Goal: Task Accomplishment & Management: Manage account settings

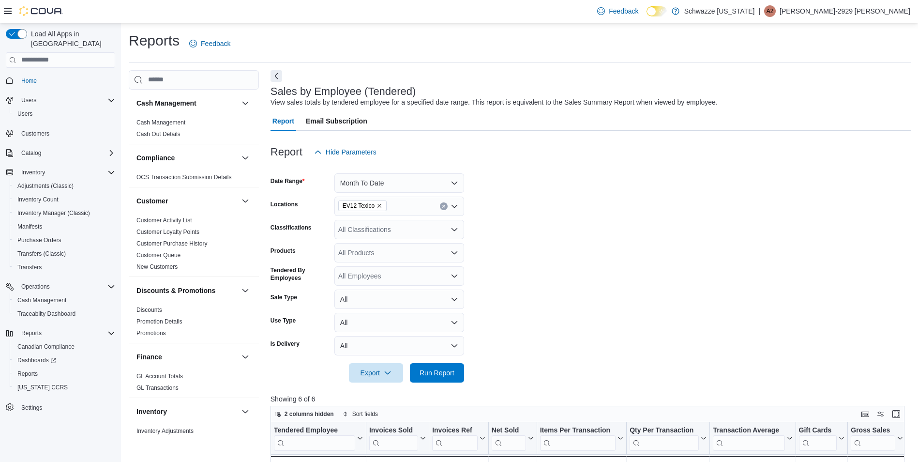
scroll to position [79, 0]
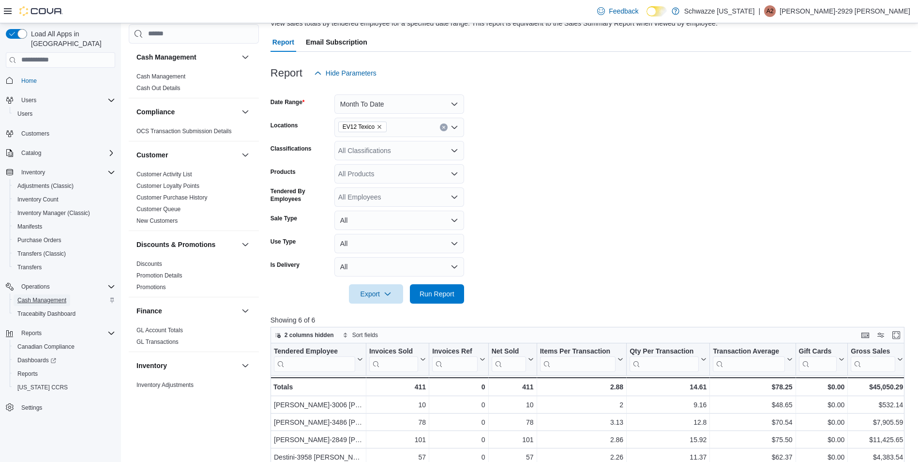
click at [37, 296] on span "Cash Management" at bounding box center [41, 300] width 49 height 8
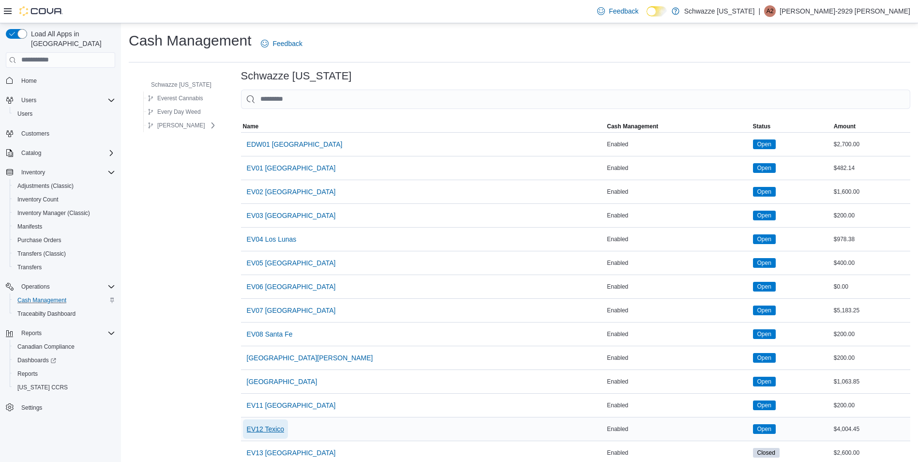
click at [273, 433] on span "EV12 Texico" at bounding box center [266, 429] width 38 height 10
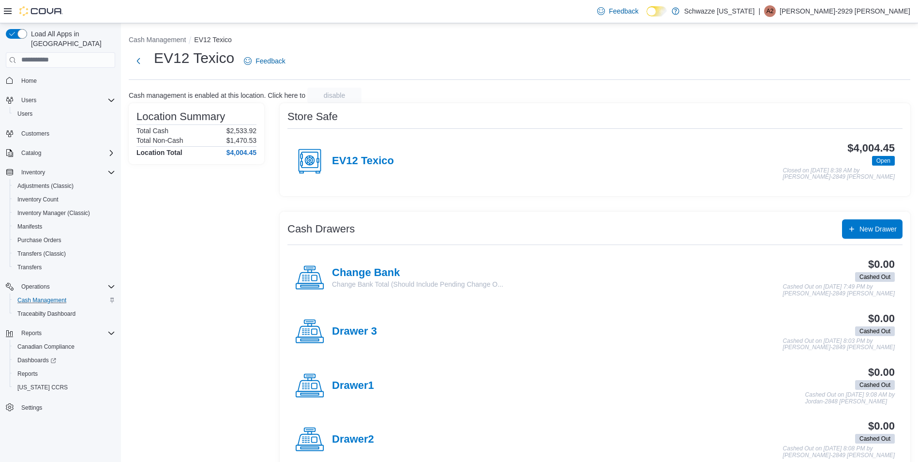
click at [371, 269] on h4 "Change Bank" at bounding box center [417, 273] width 171 height 13
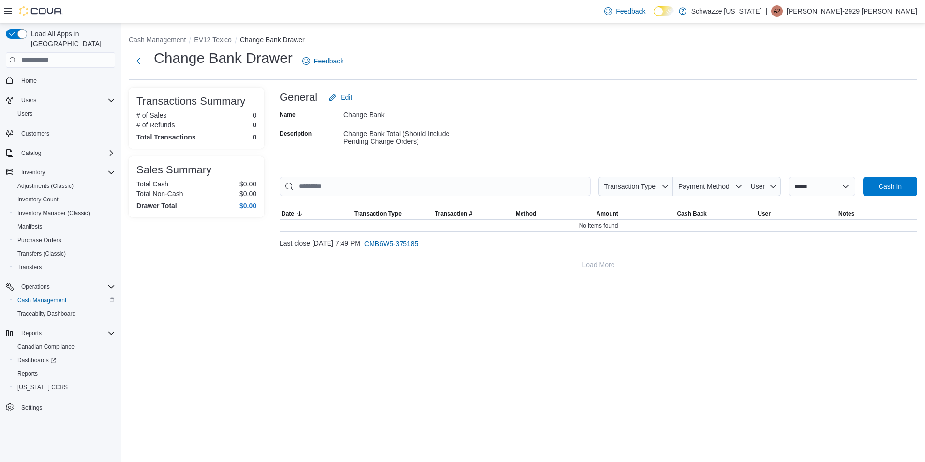
click at [127, 68] on div "**********" at bounding box center [523, 152] width 804 height 259
click at [144, 57] on button "Next" at bounding box center [138, 60] width 19 height 19
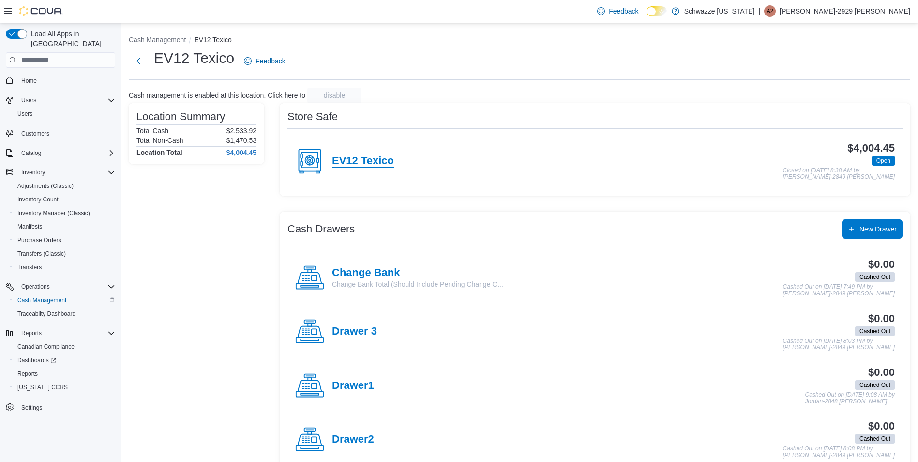
click at [373, 157] on h4 "EV12 Texico" at bounding box center [363, 161] width 62 height 13
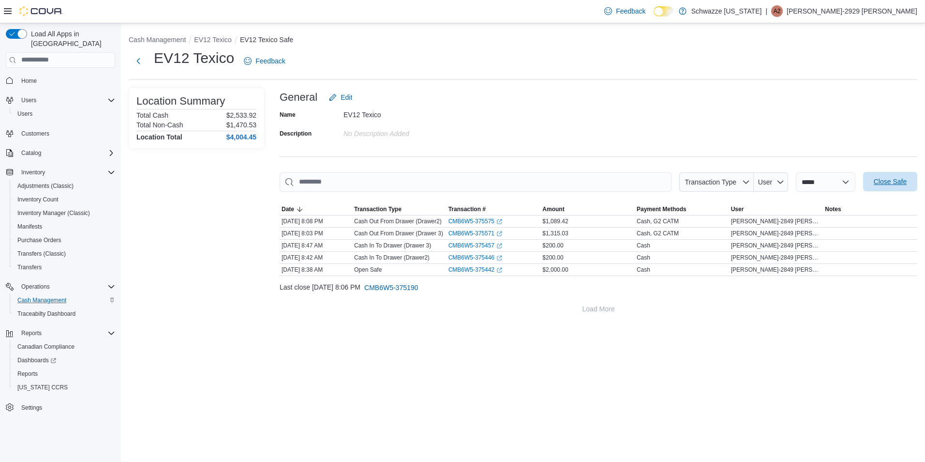
click at [903, 181] on span "Close Safe" at bounding box center [890, 182] width 33 height 10
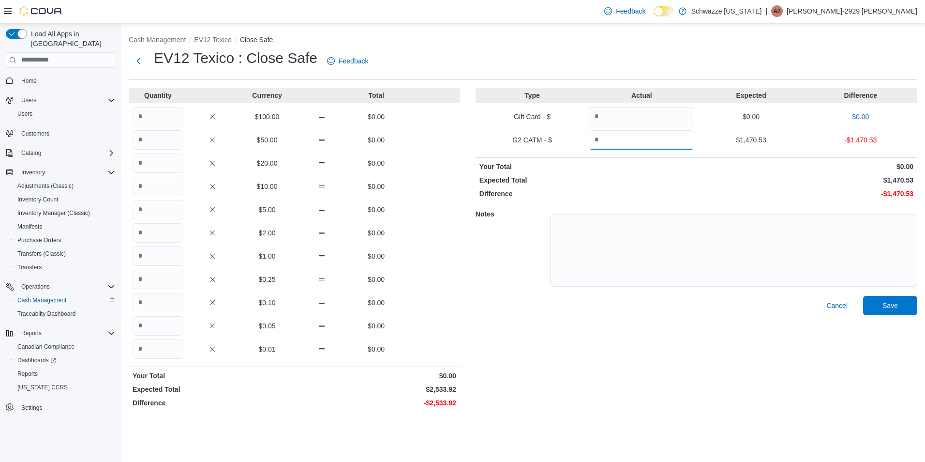
click at [631, 144] on input "Quantity" at bounding box center [641, 139] width 105 height 19
type input "*******"
drag, startPoint x: 143, startPoint y: 255, endPoint x: 133, endPoint y: 254, distance: 10.3
click at [144, 254] on input "Quantity" at bounding box center [158, 255] width 51 height 19
type input "****"
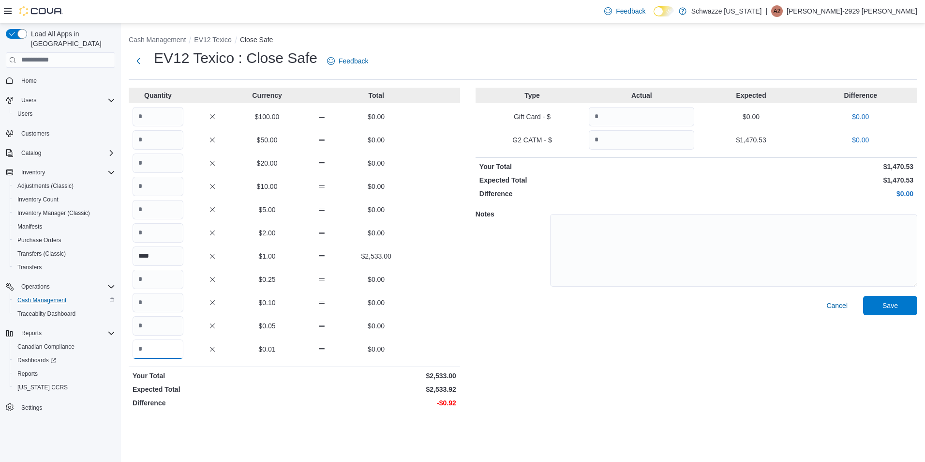
click at [171, 345] on input "Quantity" at bounding box center [158, 348] width 51 height 19
type input "**"
click at [898, 298] on span "Save" at bounding box center [890, 304] width 43 height 19
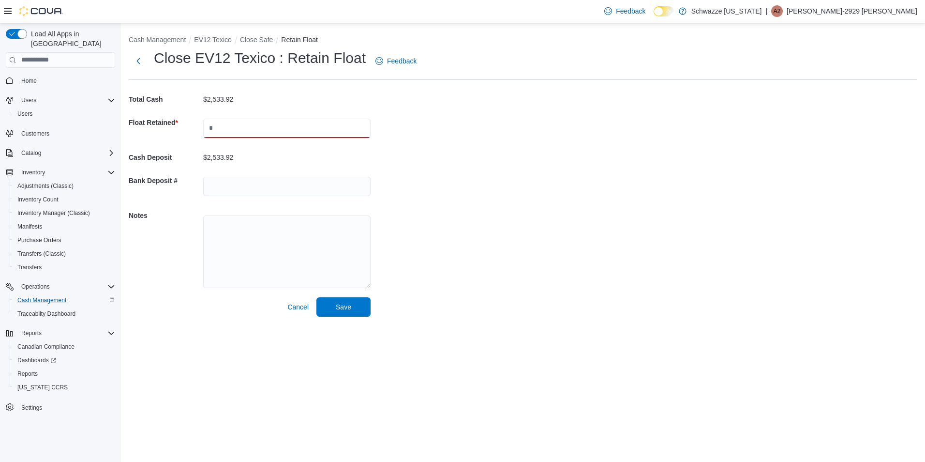
click at [321, 128] on input "text" at bounding box center [286, 128] width 167 height 19
type input "****"
click at [291, 180] on input "text" at bounding box center [286, 186] width 167 height 19
type input "****"
click at [356, 298] on span "Save" at bounding box center [343, 306] width 43 height 19
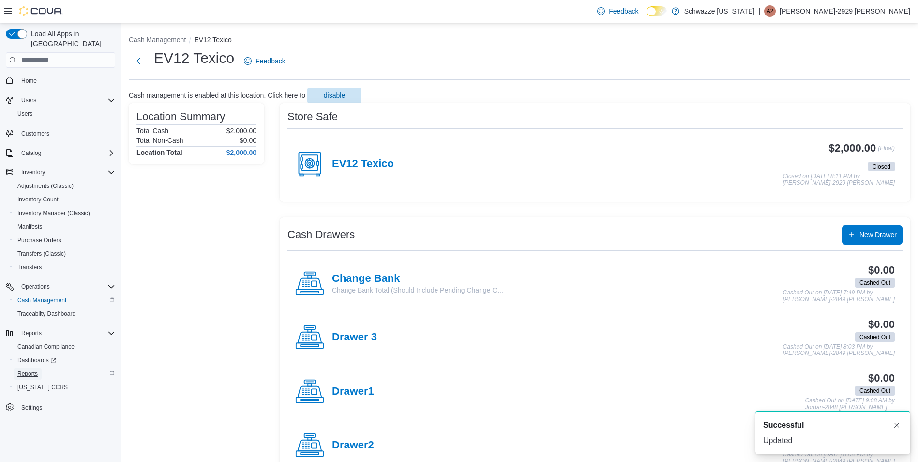
click at [39, 368] on link "Reports" at bounding box center [28, 374] width 28 height 12
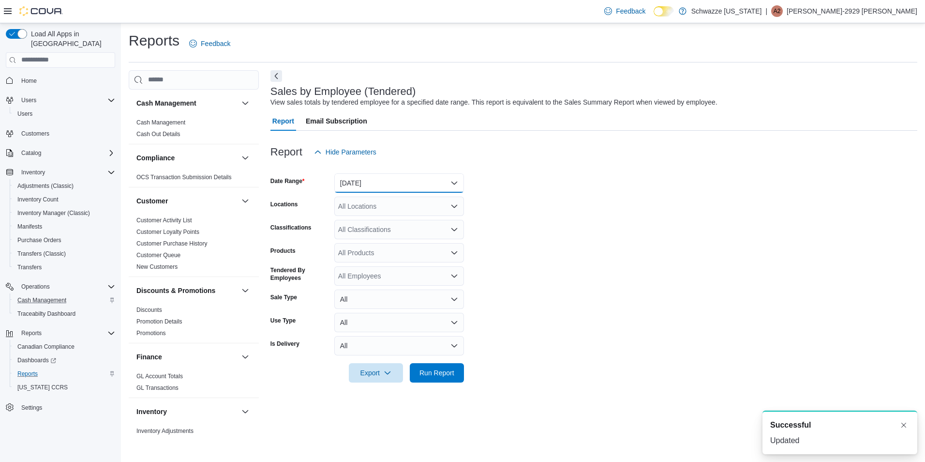
click at [401, 180] on button "[DATE]" at bounding box center [399, 182] width 130 height 19
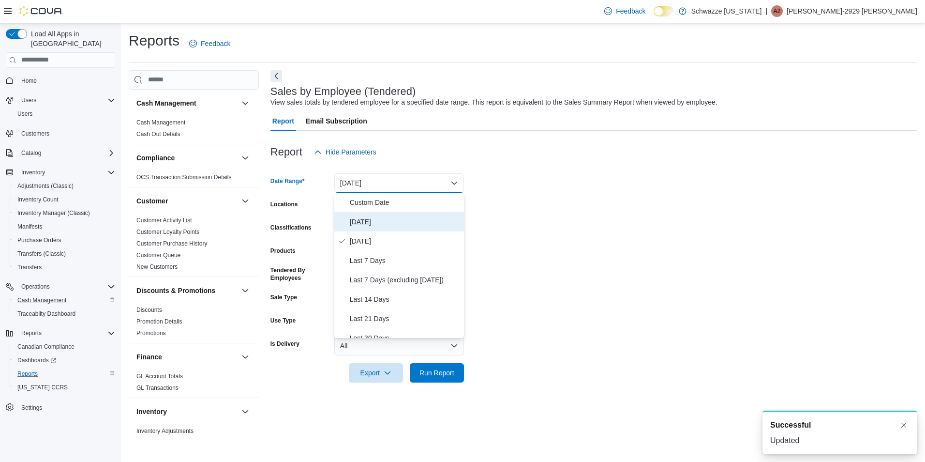
click at [388, 215] on button "[DATE]" at bounding box center [399, 221] width 130 height 19
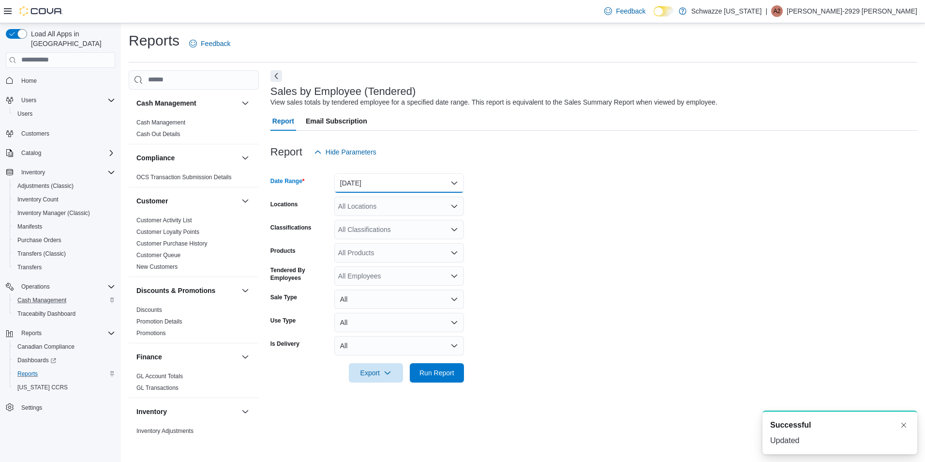
drag, startPoint x: 436, startPoint y: 183, endPoint x: 436, endPoint y: 191, distance: 7.3
click at [436, 183] on button "[DATE]" at bounding box center [399, 182] width 130 height 19
drag, startPoint x: 498, startPoint y: 166, endPoint x: 466, endPoint y: 203, distance: 49.0
click at [499, 165] on div at bounding box center [594, 168] width 647 height 12
click at [444, 208] on div "All Locations" at bounding box center [399, 205] width 130 height 19
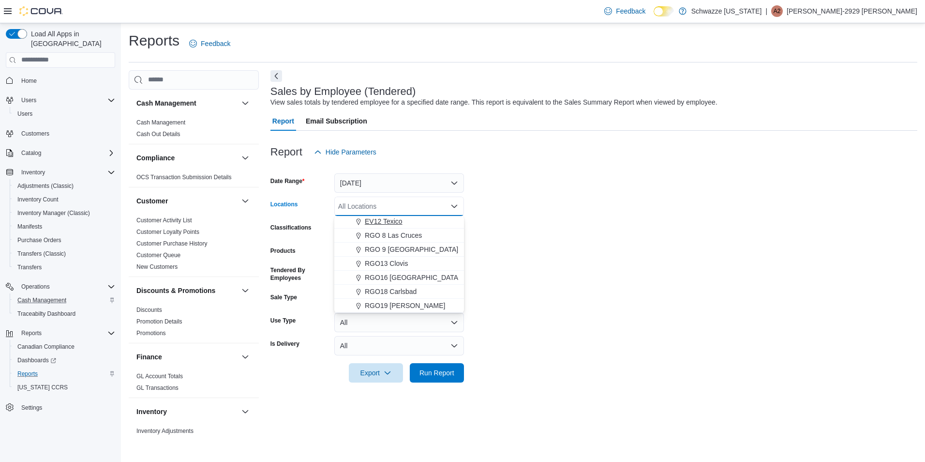
click at [406, 219] on div "EV12 Texico" at bounding box center [399, 221] width 118 height 10
click at [455, 369] on span "Run Report" at bounding box center [437, 371] width 43 height 19
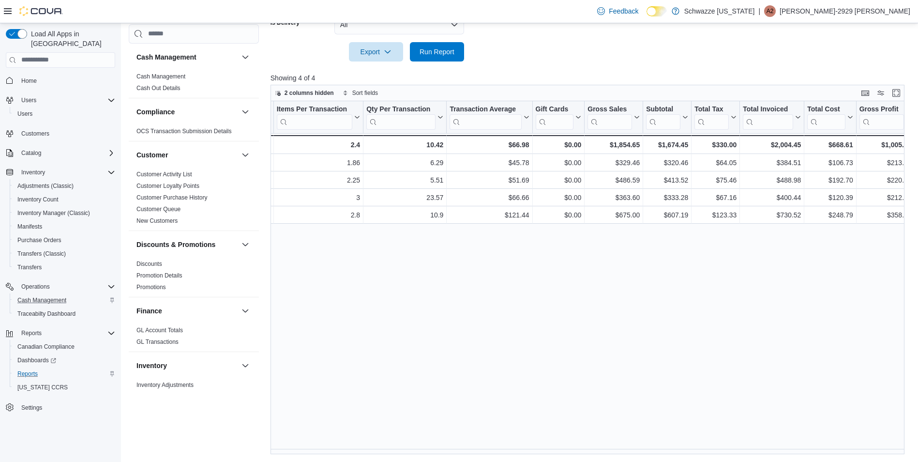
scroll to position [0, 405]
